Goal: Check status: Check status

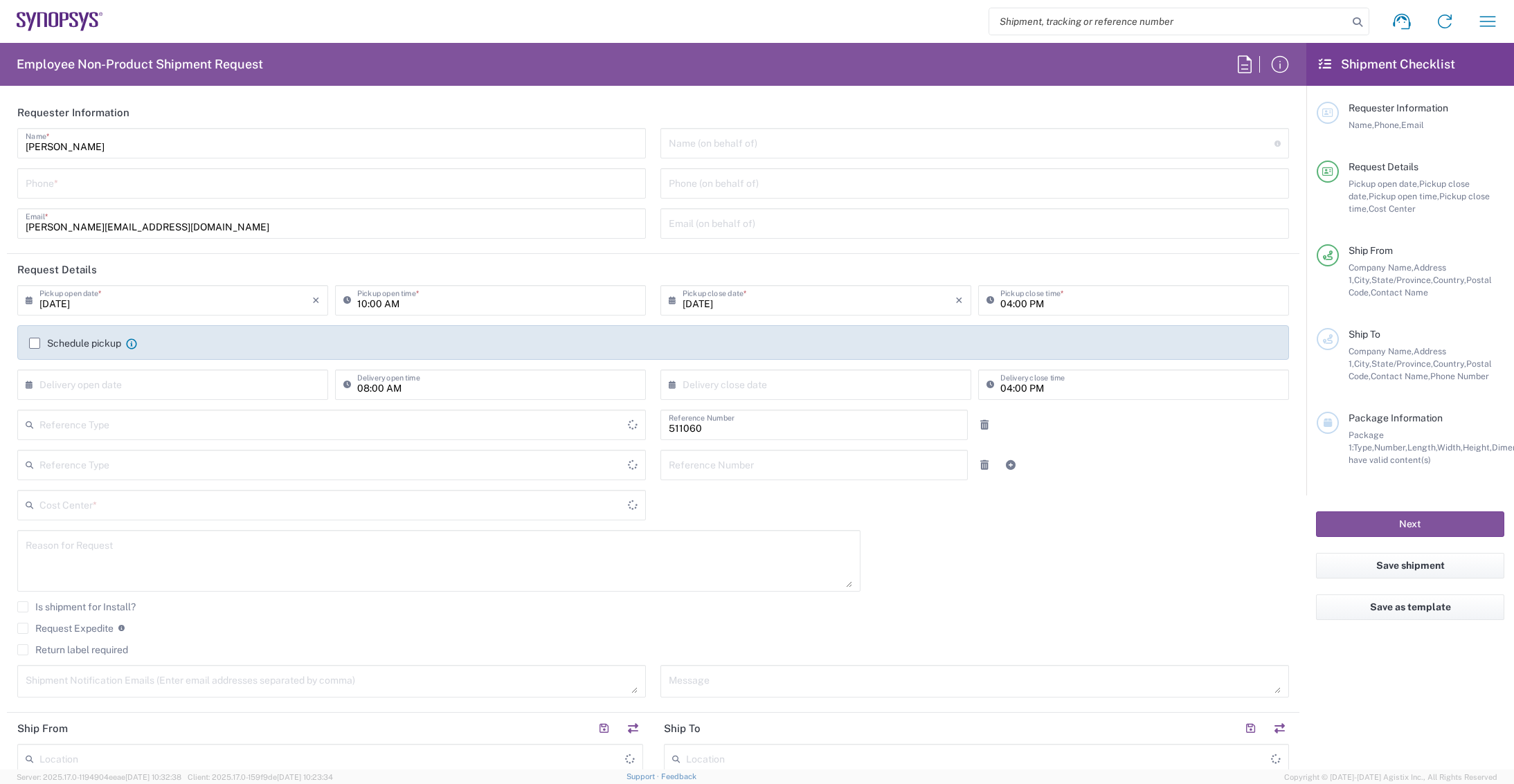
type input "Department"
type input "Delivered at Place"
type input "[GEOGRAPHIC_DATA]"
type input "US01, SDG, HAPS, HW 511060"
type input "[US_STATE]"
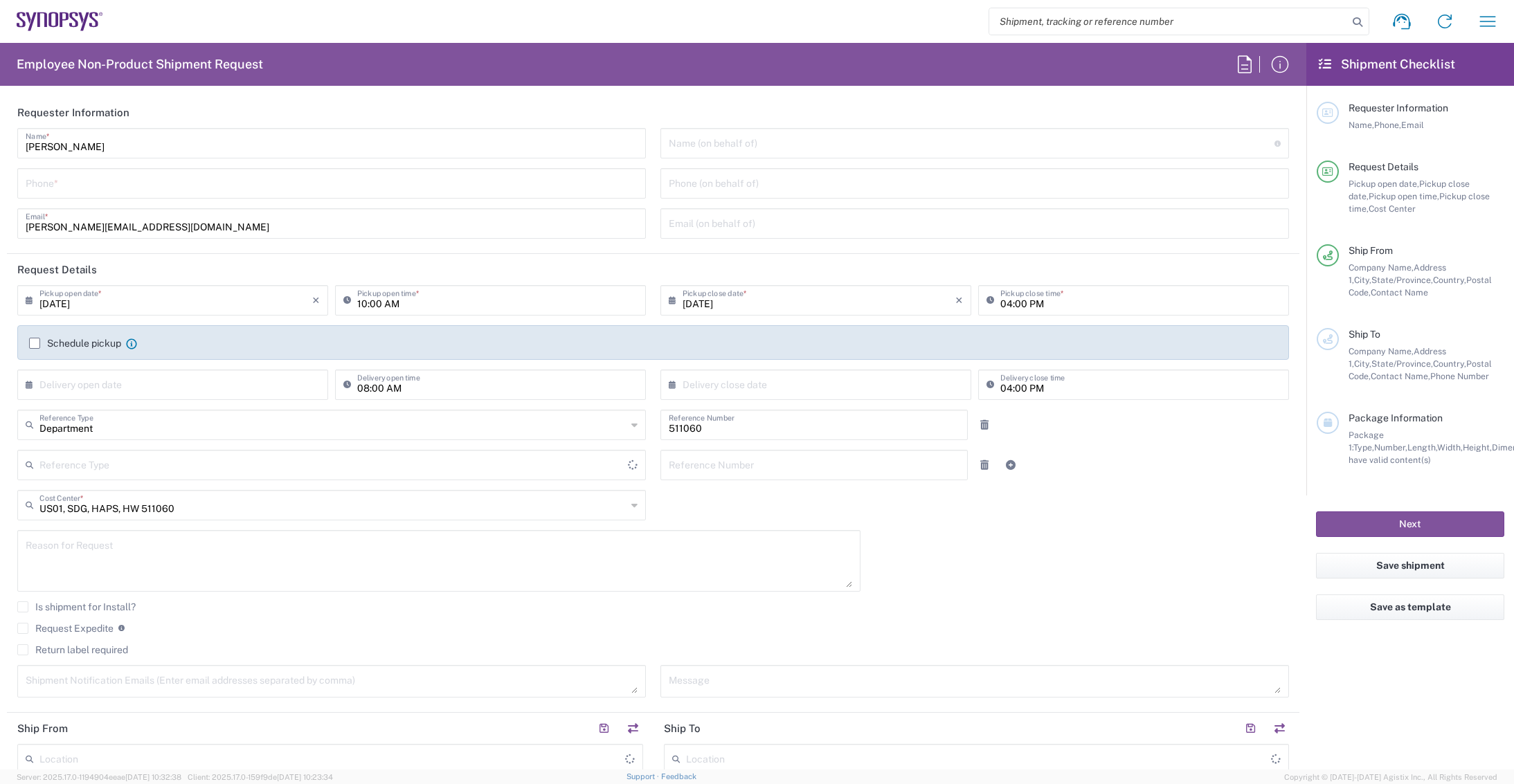
type input "[GEOGRAPHIC_DATA]"
click at [1485, 19] on icon "button" at bounding box center [1488, 21] width 22 height 22
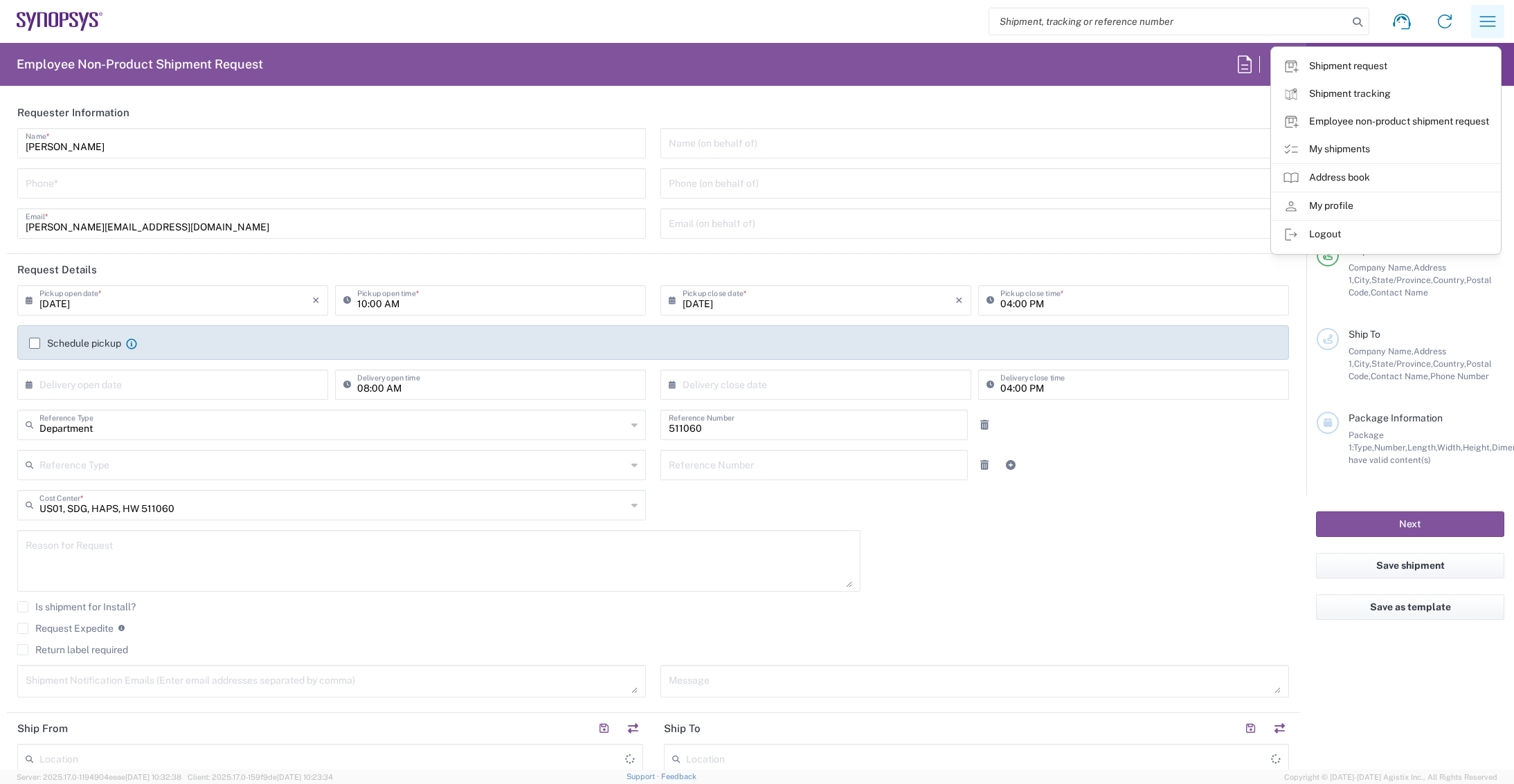
type input "La Jolla US2D"
click at [1349, 153] on link "My shipments" at bounding box center [1386, 149] width 228 height 28
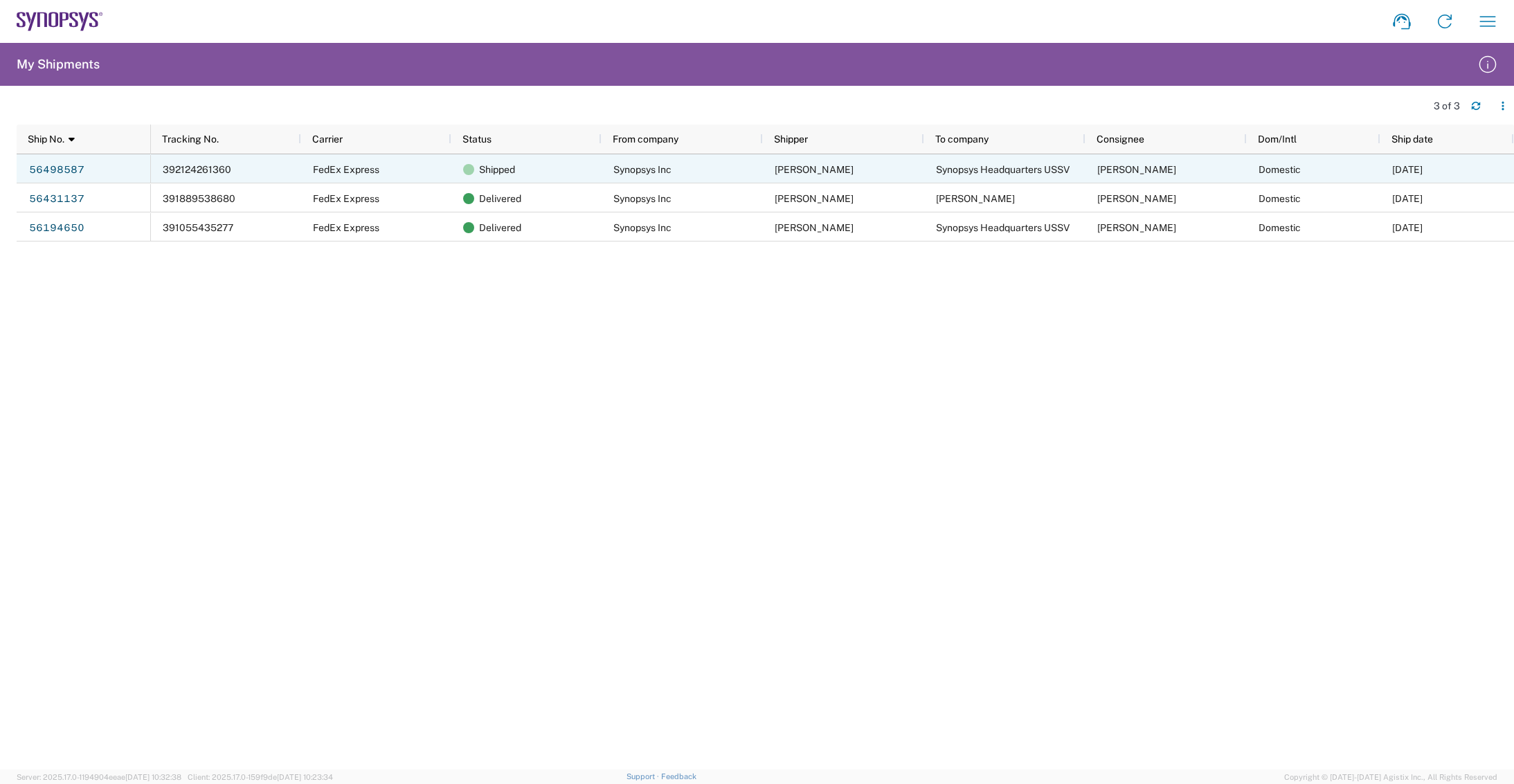
click at [213, 169] on span "392124261360" at bounding box center [197, 169] width 68 height 11
click at [241, 171] on div "392124261360" at bounding box center [225, 169] width 150 height 29
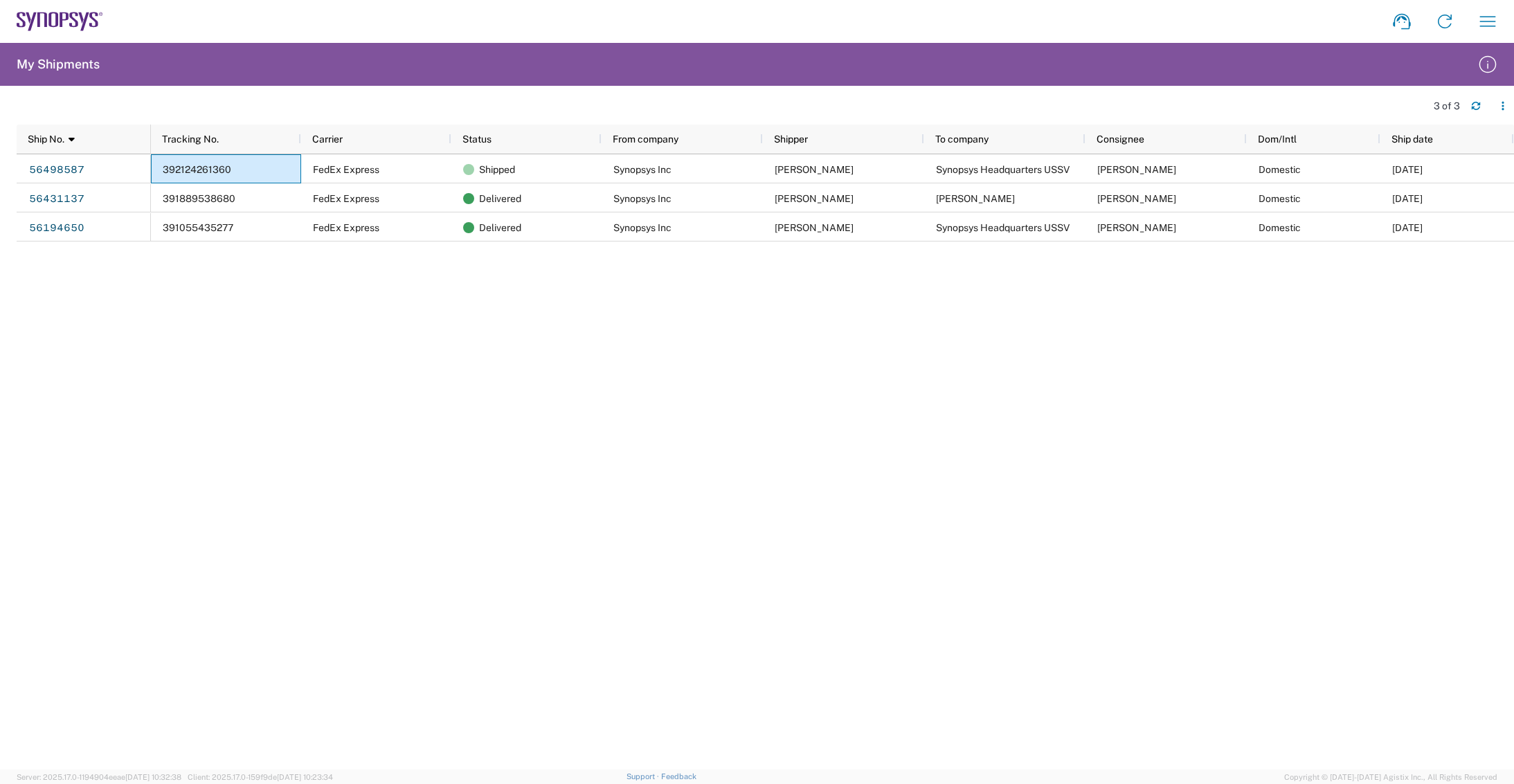
drag, startPoint x: 241, startPoint y: 171, endPoint x: 161, endPoint y: 332, distance: 179.8
click at [156, 364] on div "392124261360 FedEx Express Shipped Synopsys Inc [PERSON_NAME] Synopsys Headquar…" at bounding box center [832, 462] width 1363 height 616
drag, startPoint x: 418, startPoint y: 393, endPoint x: 441, endPoint y: 403, distance: 25.1
click at [420, 393] on div "392124261360 FedEx Express Shipped Synopsys Inc [PERSON_NAME] Synopsys Headquar…" at bounding box center [832, 462] width 1363 height 616
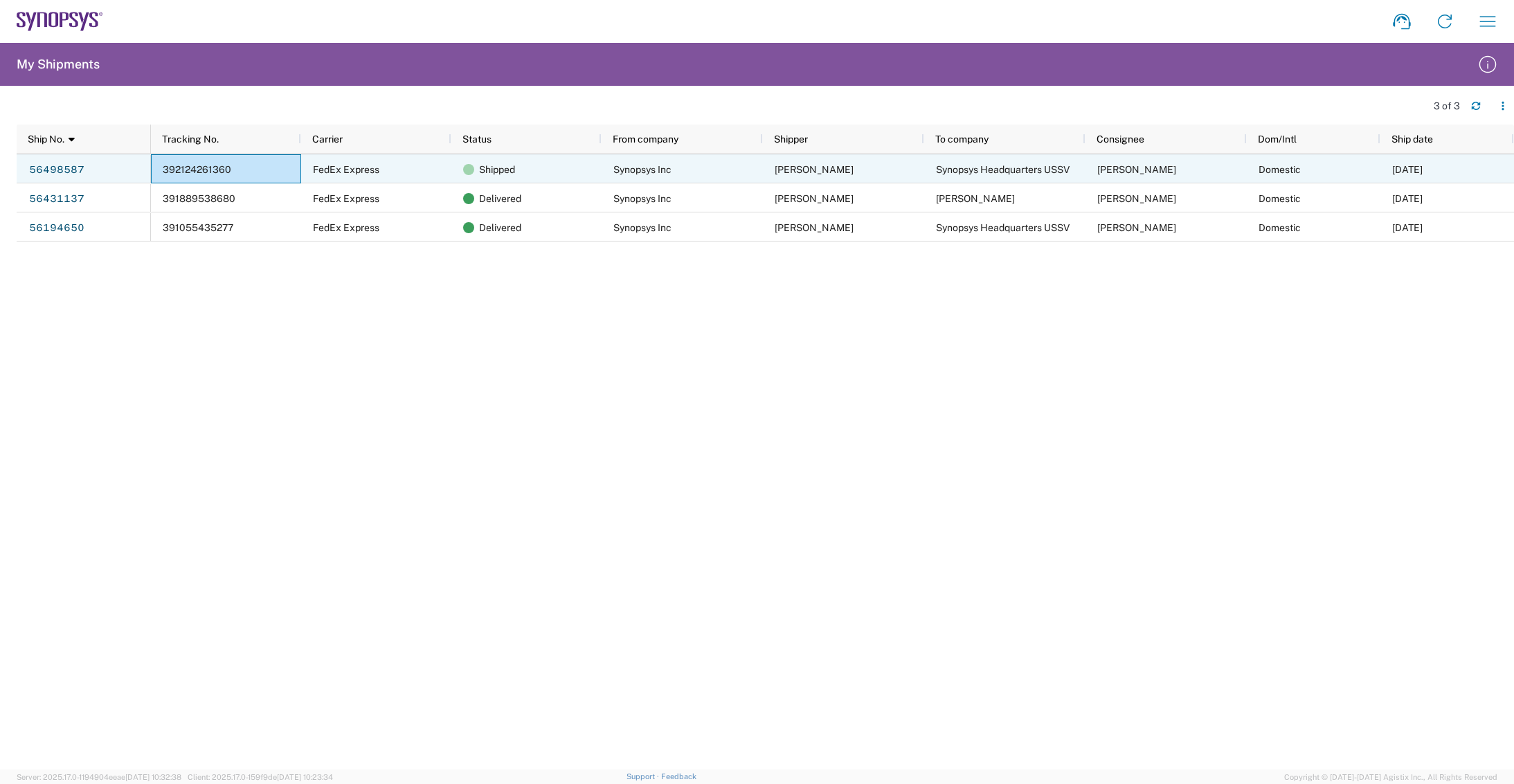
click at [242, 170] on div "392124261360" at bounding box center [225, 169] width 150 height 29
click at [217, 173] on span "392124261360" at bounding box center [197, 169] width 68 height 11
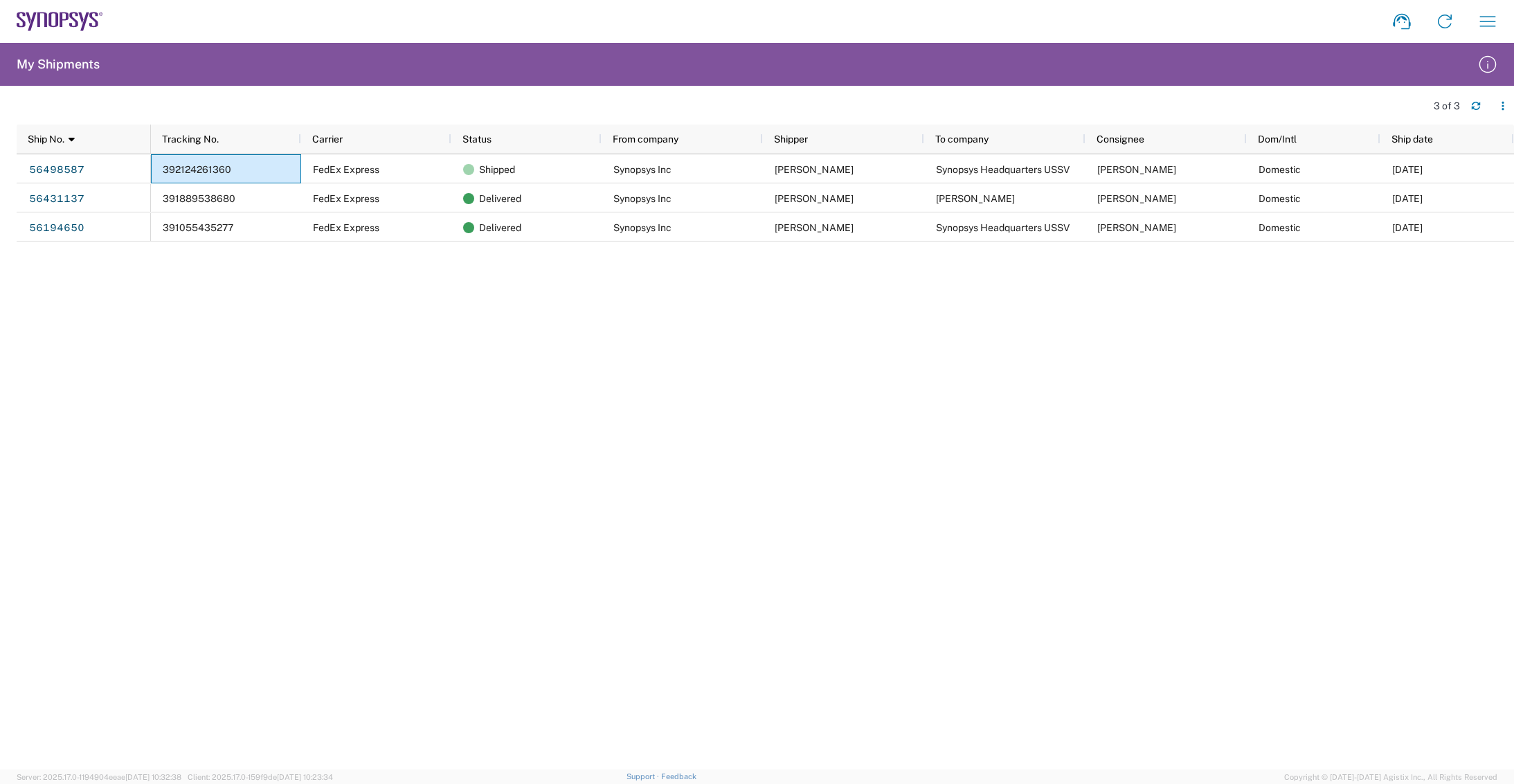
drag, startPoint x: 218, startPoint y: 169, endPoint x: 142, endPoint y: 396, distance: 239.4
click at [142, 396] on div "56498587 56431137 56194650 392124261360 FedEx Express Shipped Synopsys Inc [PER…" at bounding box center [765, 462] width 1497 height 616
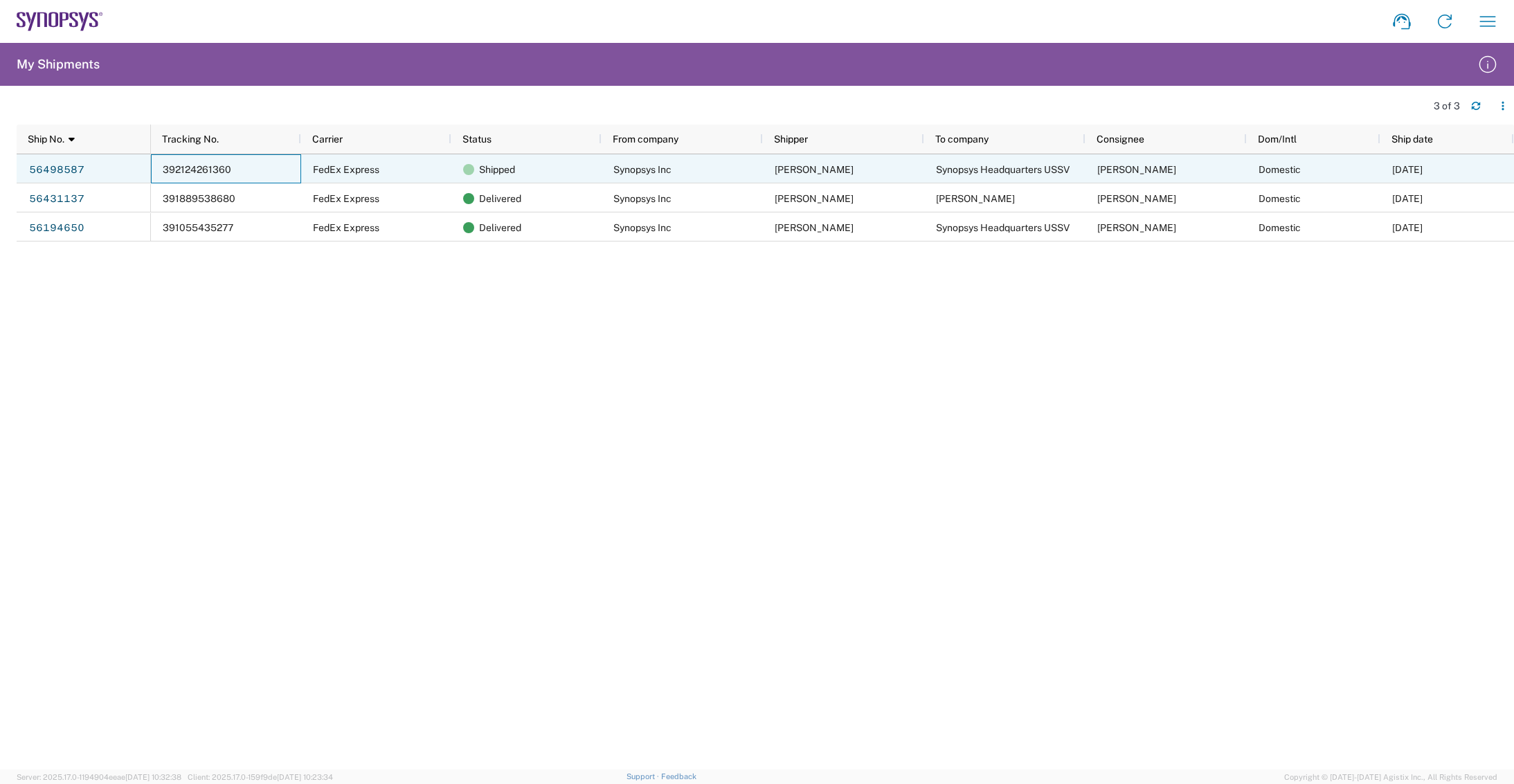
click at [242, 167] on div "392124261360" at bounding box center [225, 169] width 150 height 29
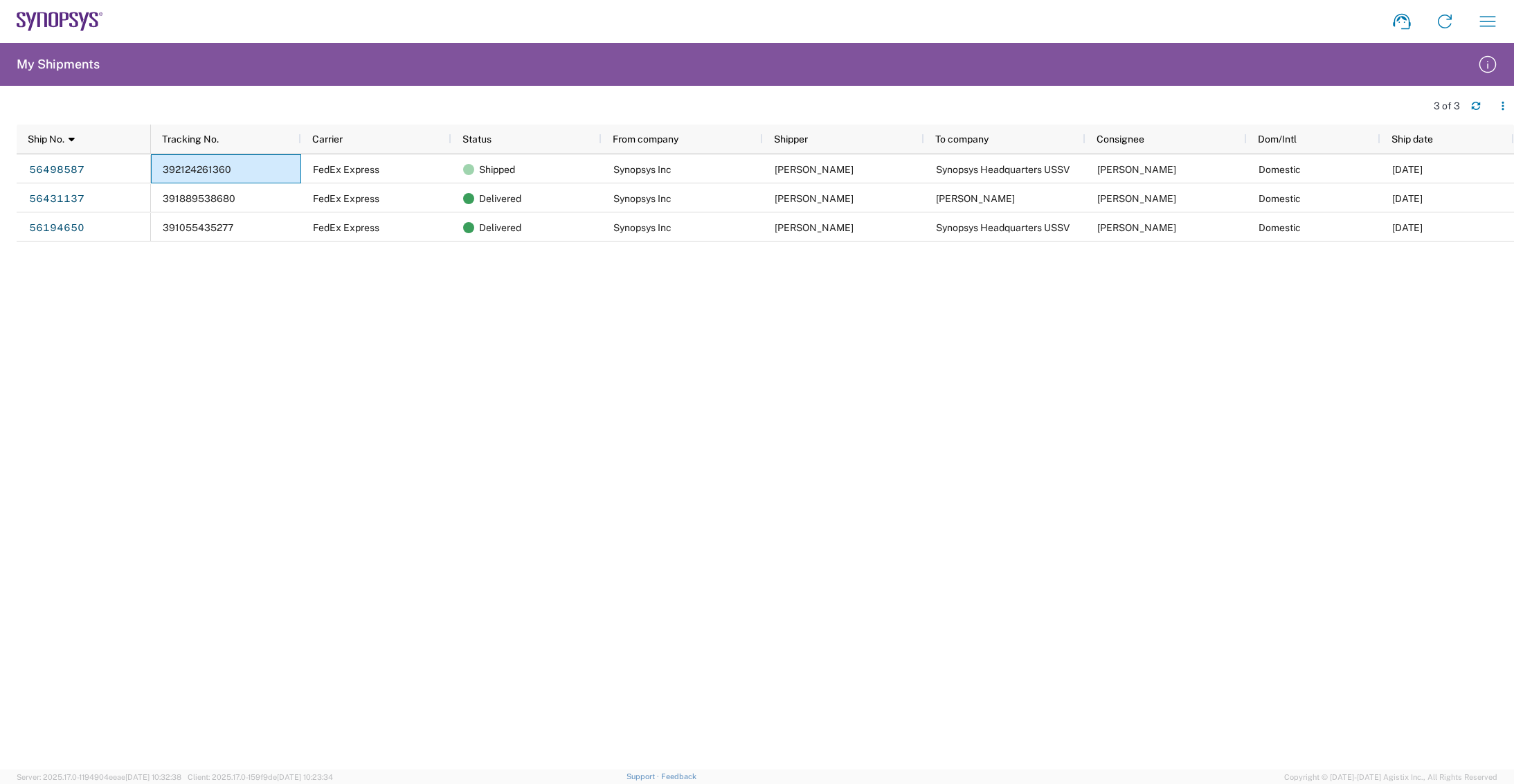
drag, startPoint x: 250, startPoint y: 460, endPoint x: 261, endPoint y: 301, distance: 159.4
click at [246, 434] on div "392124261360 FedEx Express Shipped Synopsys Inc [PERSON_NAME] Synopsys Headquar…" at bounding box center [832, 462] width 1363 height 616
drag, startPoint x: 210, startPoint y: 170, endPoint x: 188, endPoint y: 213, distance: 48.3
click at [169, 286] on div "392124261360 FedEx Express Shipped Synopsys Inc [PERSON_NAME] Synopsys Headquar…" at bounding box center [832, 462] width 1363 height 616
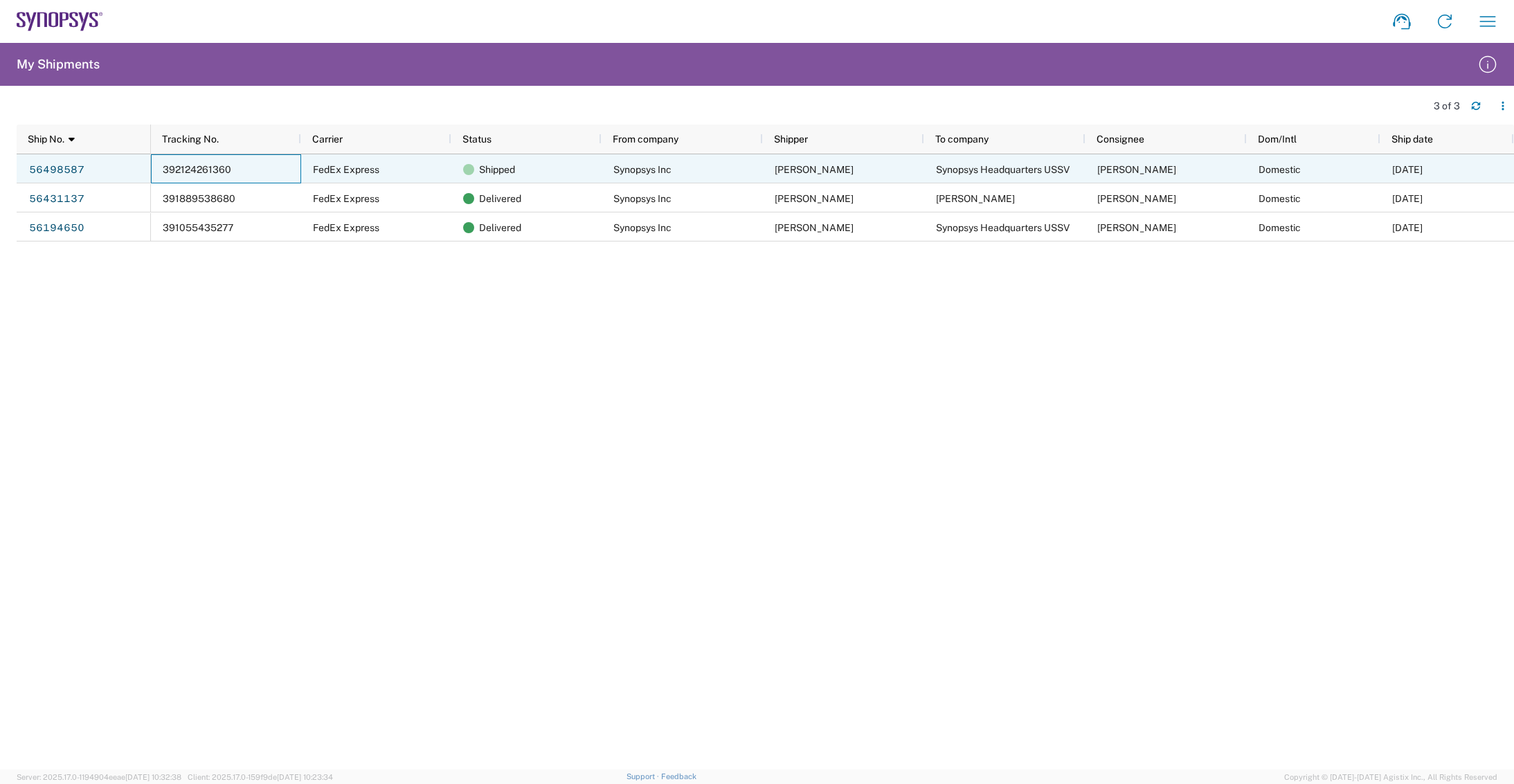
click at [214, 164] on span "392124261360" at bounding box center [197, 169] width 68 height 11
click at [219, 157] on div "392124261360" at bounding box center [225, 169] width 150 height 29
drag, startPoint x: 220, startPoint y: 161, endPoint x: 172, endPoint y: 361, distance: 205.7
click at [158, 416] on div "392124261360 FedEx Express Shipped Synopsys Inc [PERSON_NAME] Synopsys Headquar…" at bounding box center [832, 462] width 1363 height 616
click at [248, 164] on div "392124261360" at bounding box center [225, 169] width 150 height 29
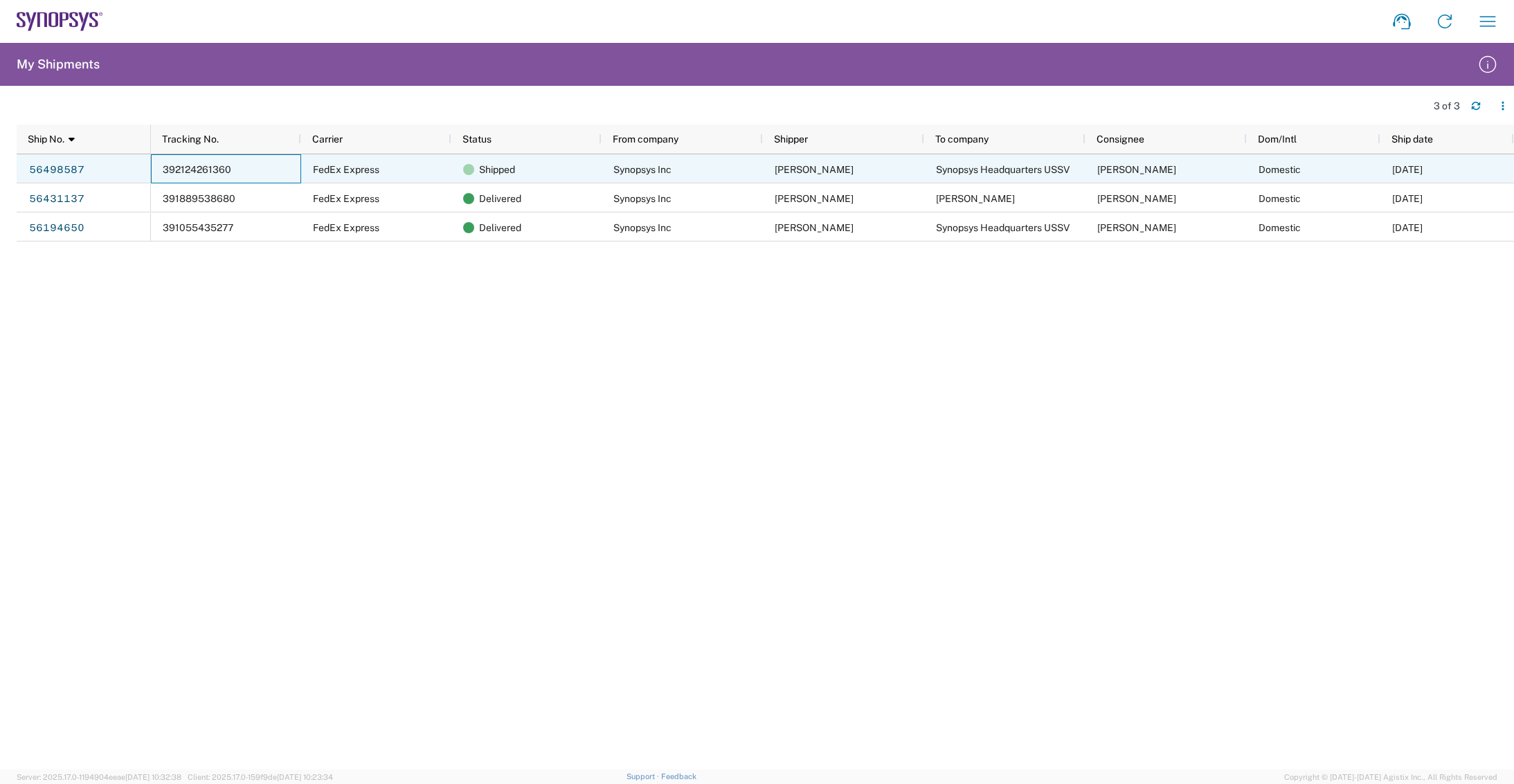
click at [248, 164] on div "392124261360" at bounding box center [225, 169] width 150 height 29
click at [223, 172] on span "392124261360" at bounding box center [197, 169] width 68 height 11
drag, startPoint x: 221, startPoint y: 172, endPoint x: 144, endPoint y: 278, distance: 131.0
click at [137, 293] on div "56498587 56431137 56194650 392124261360 FedEx Express Shipped Synopsys Inc [PER…" at bounding box center [765, 462] width 1497 height 616
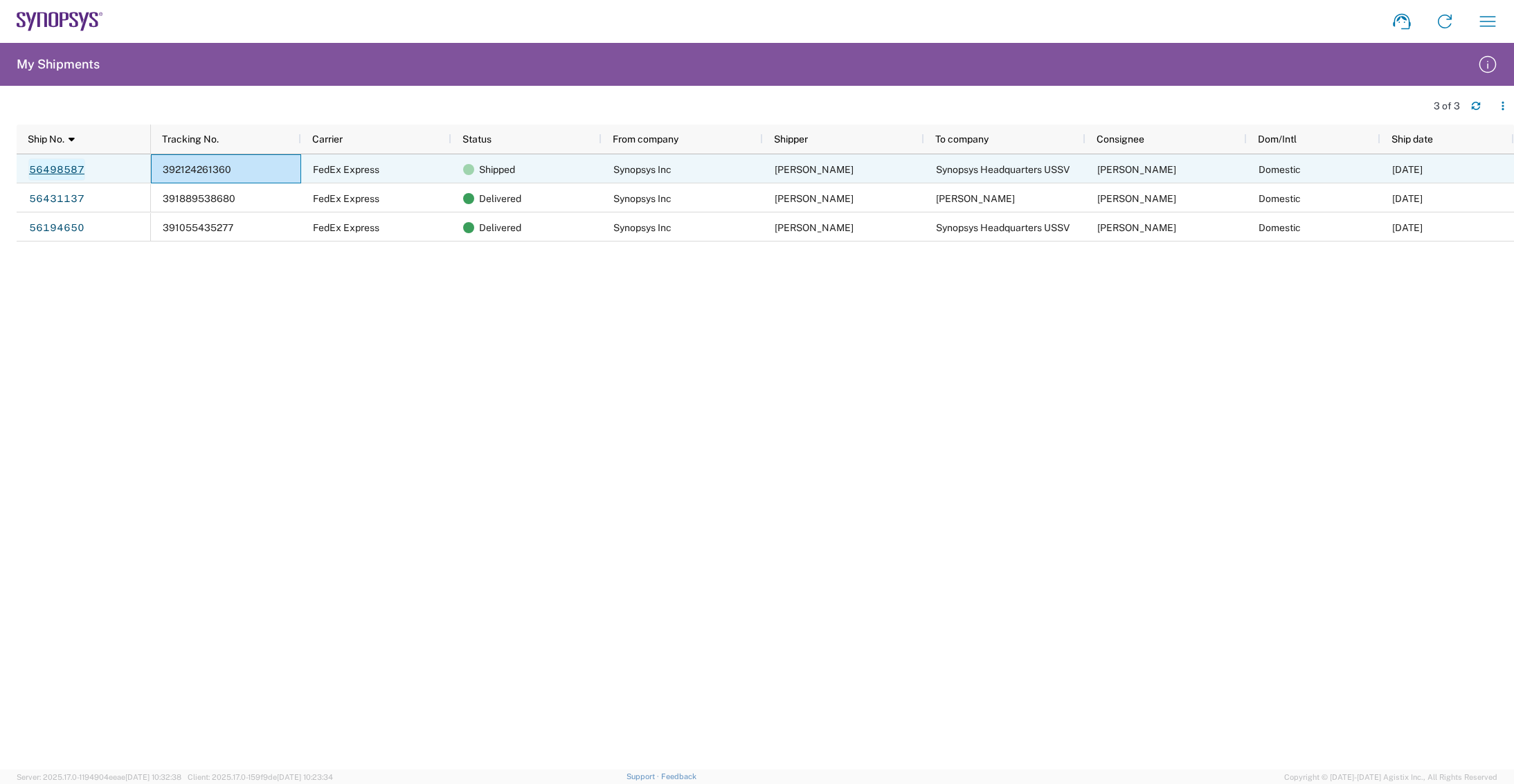
click at [70, 170] on link "56498587" at bounding box center [57, 169] width 57 height 22
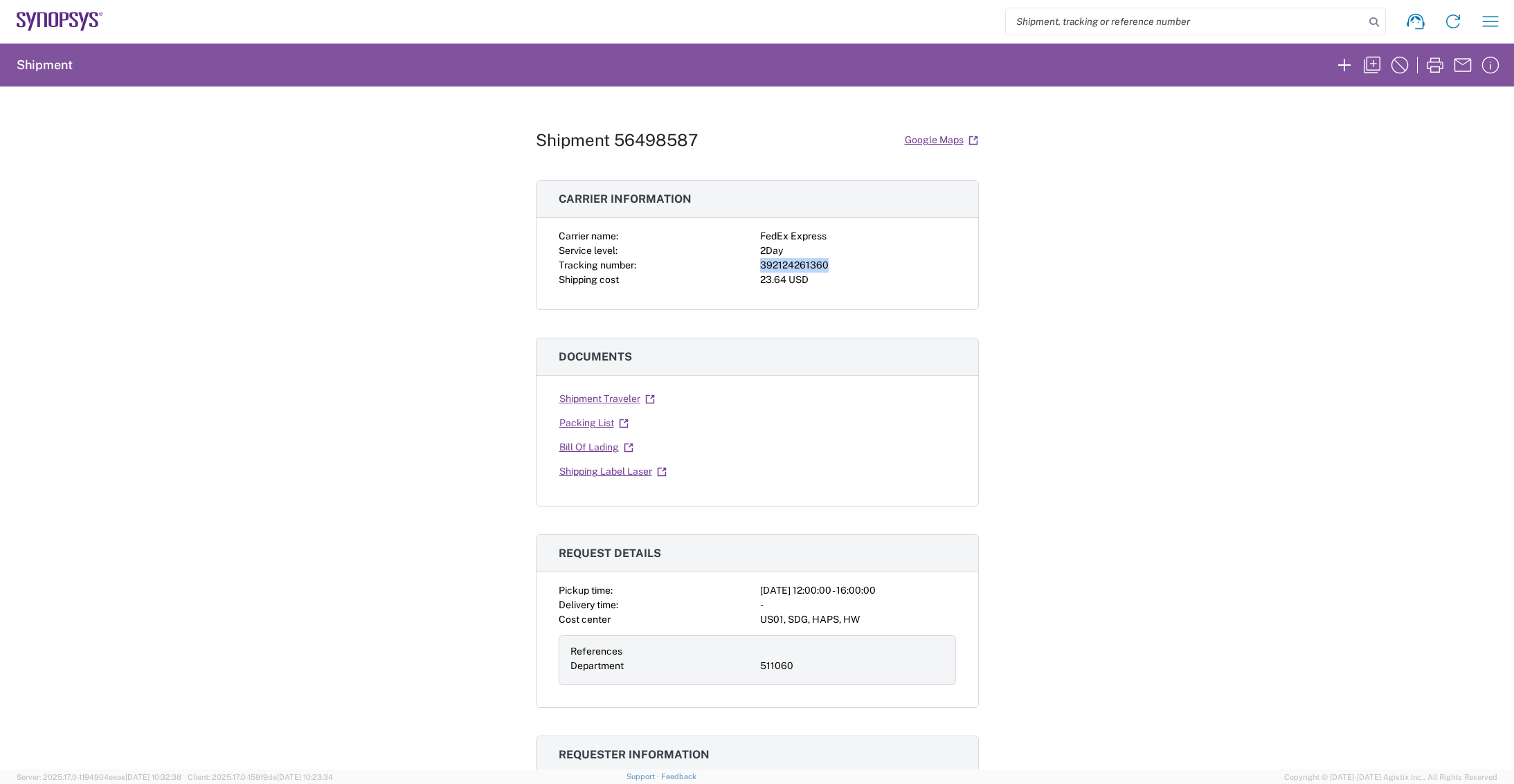
drag, startPoint x: 756, startPoint y: 263, endPoint x: 822, endPoint y: 265, distance: 66.0
click at [822, 265] on div "Carrier name: FedEx Express Service level: 2Day Tracking number: 392124261360 S…" at bounding box center [757, 258] width 398 height 58
copy div "392124261360"
click at [35, 662] on div "Shipment 56498587 Google Maps Carrier information Carrier name: FedEx Express S…" at bounding box center [757, 428] width 1514 height 684
